Goal: Check status: Check status

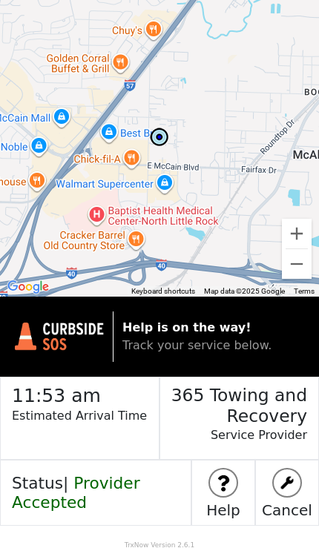
scroll to position [1, 0]
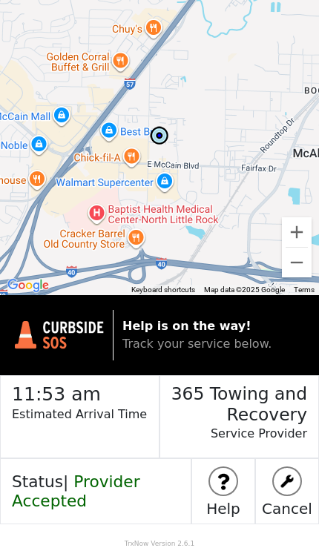
click at [66, 322] on img at bounding box center [59, 335] width 89 height 28
click at [144, 328] on strong "Help is on the way!" at bounding box center [186, 326] width 129 height 14
click at [49, 330] on img at bounding box center [59, 335] width 89 height 28
click at [48, 330] on img at bounding box center [59, 335] width 89 height 28
click at [150, 349] on span "Track your service below." at bounding box center [196, 343] width 149 height 14
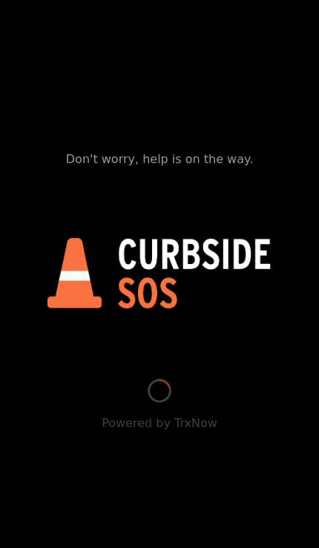
type input "[GEOGRAPHIC_DATA], [GEOGRAPHIC_DATA], [GEOGRAPHIC_DATA]"
type input "Springhill, North Little Rock, AR 72117, USA"
